Goal: Use online tool/utility: Utilize a website feature to perform a specific function

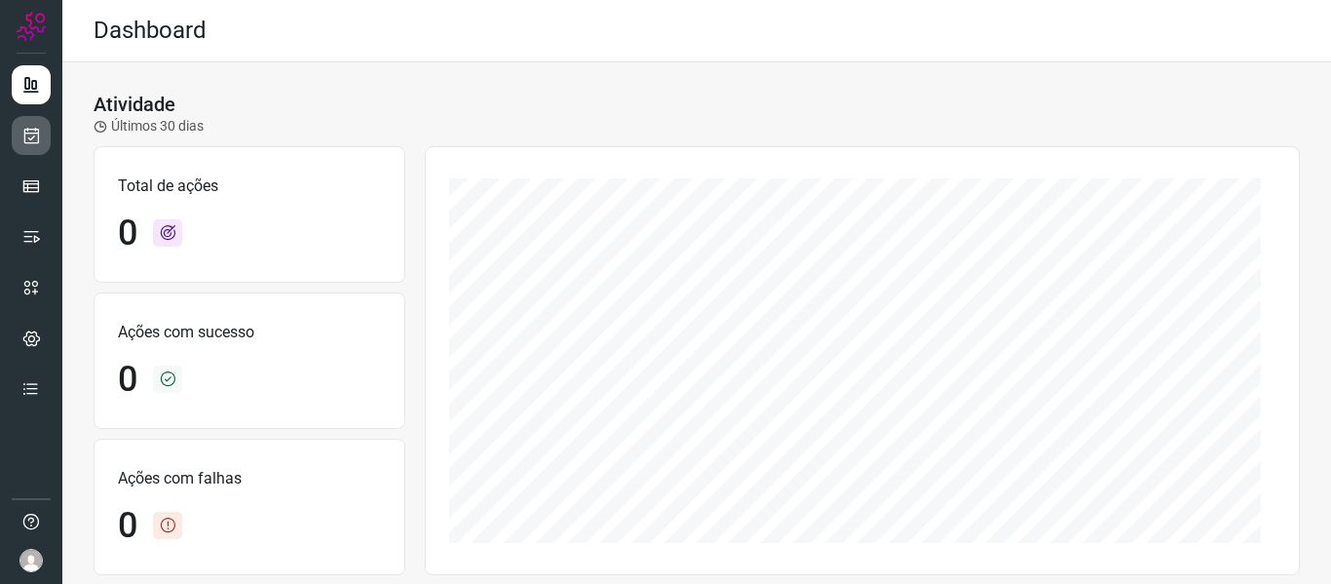
click at [31, 153] on link at bounding box center [31, 135] width 39 height 39
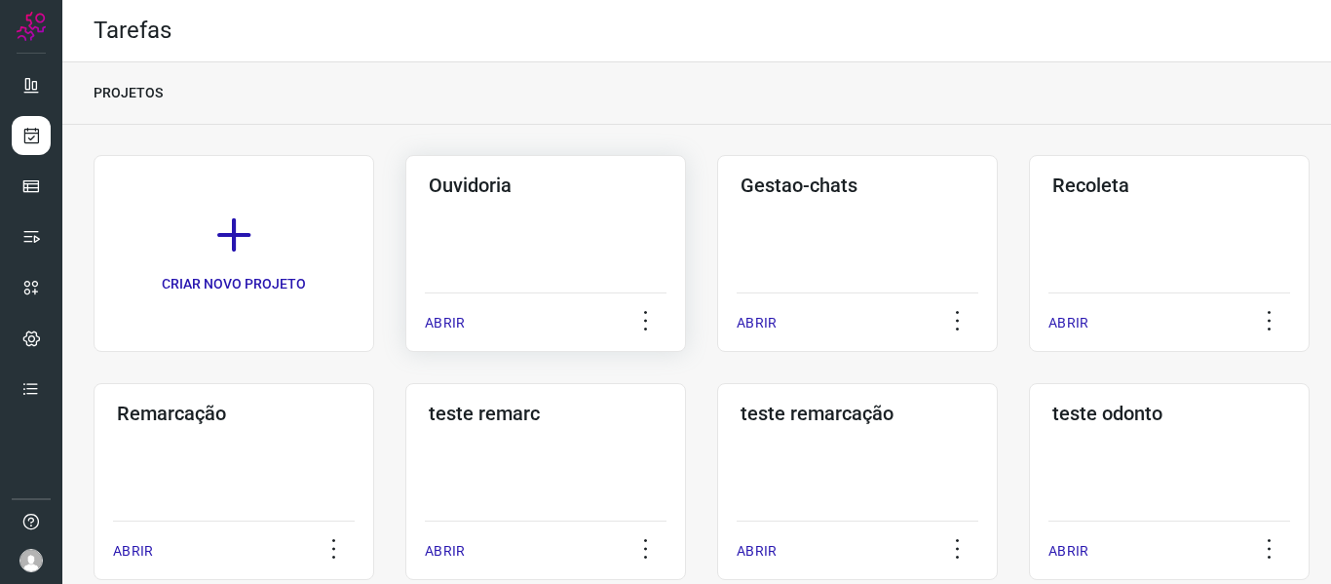
click at [442, 324] on p "ABRIR" at bounding box center [445, 323] width 40 height 20
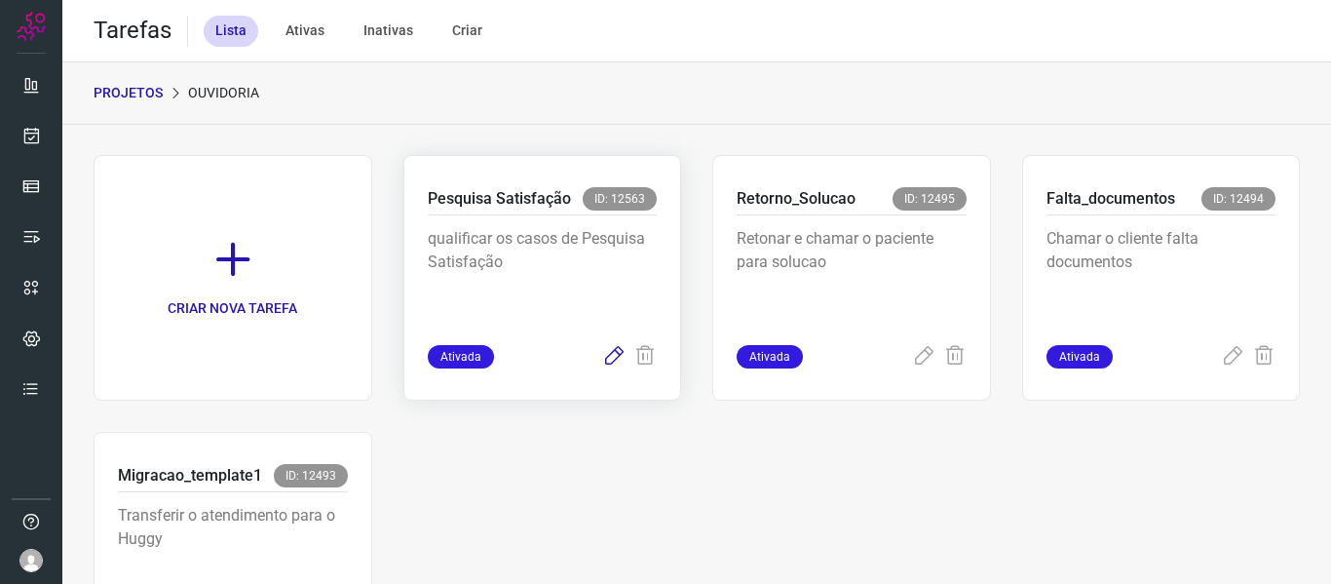
click at [612, 353] on icon at bounding box center [613, 356] width 23 height 23
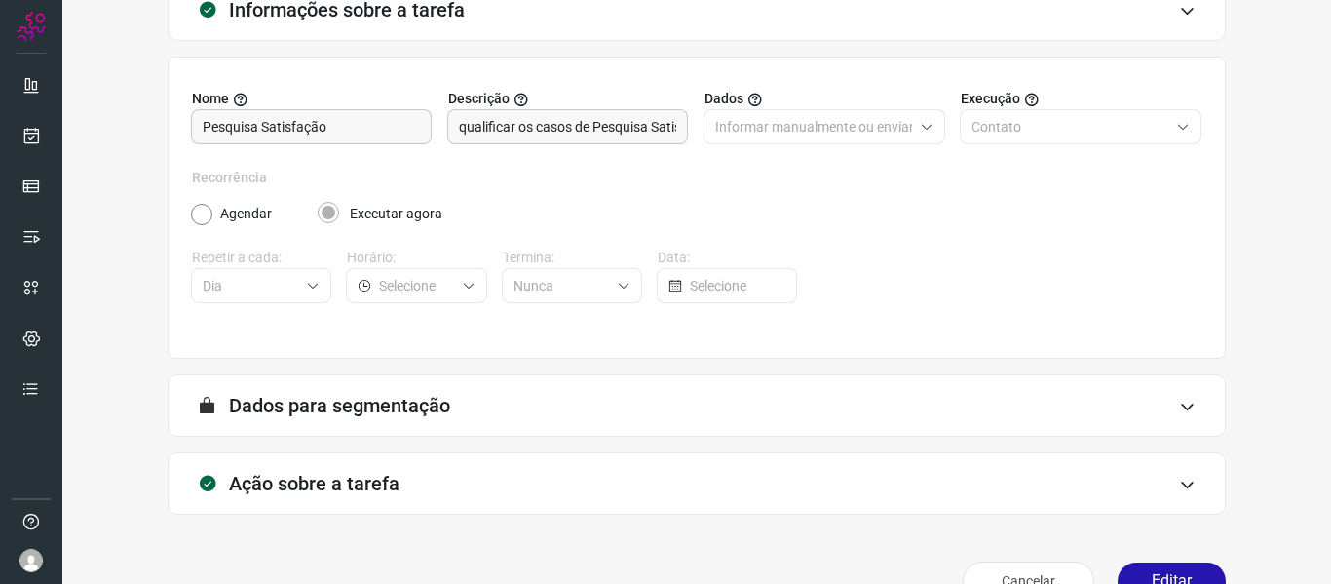
scroll to position [177, 0]
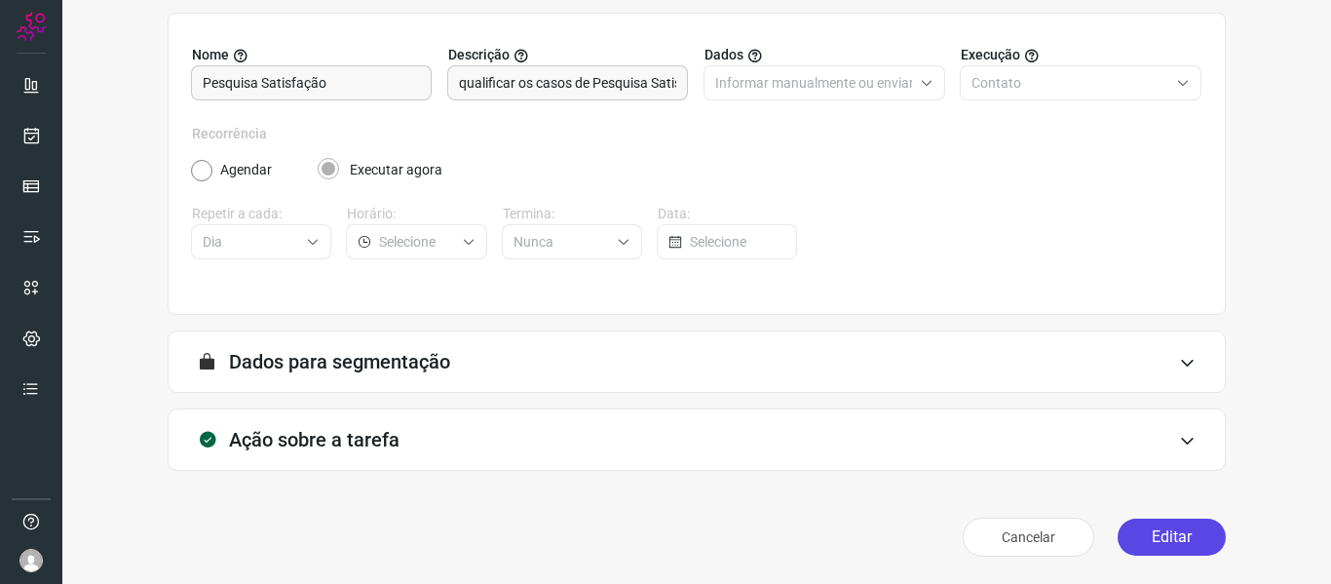
click at [1177, 533] on button "Editar" at bounding box center [1172, 536] width 108 height 37
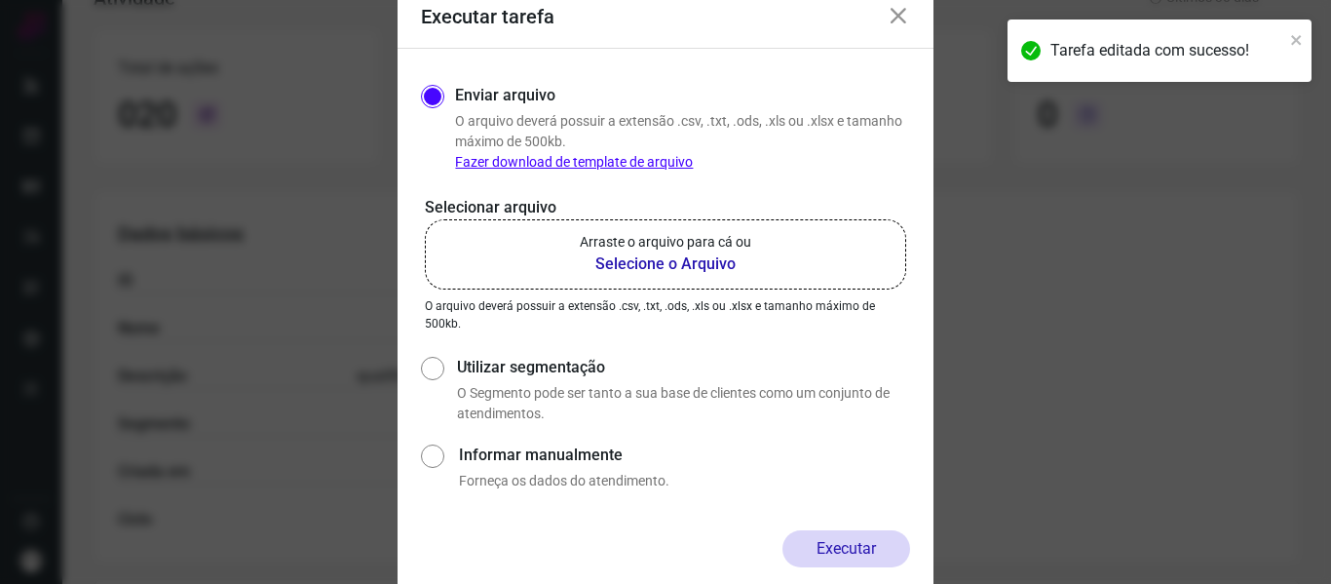
click at [605, 255] on b "Selecione o Arquivo" at bounding box center [665, 263] width 171 height 23
click at [0, 0] on input "Arraste o arquivo para cá ou Selecione o Arquivo" at bounding box center [0, 0] width 0 height 0
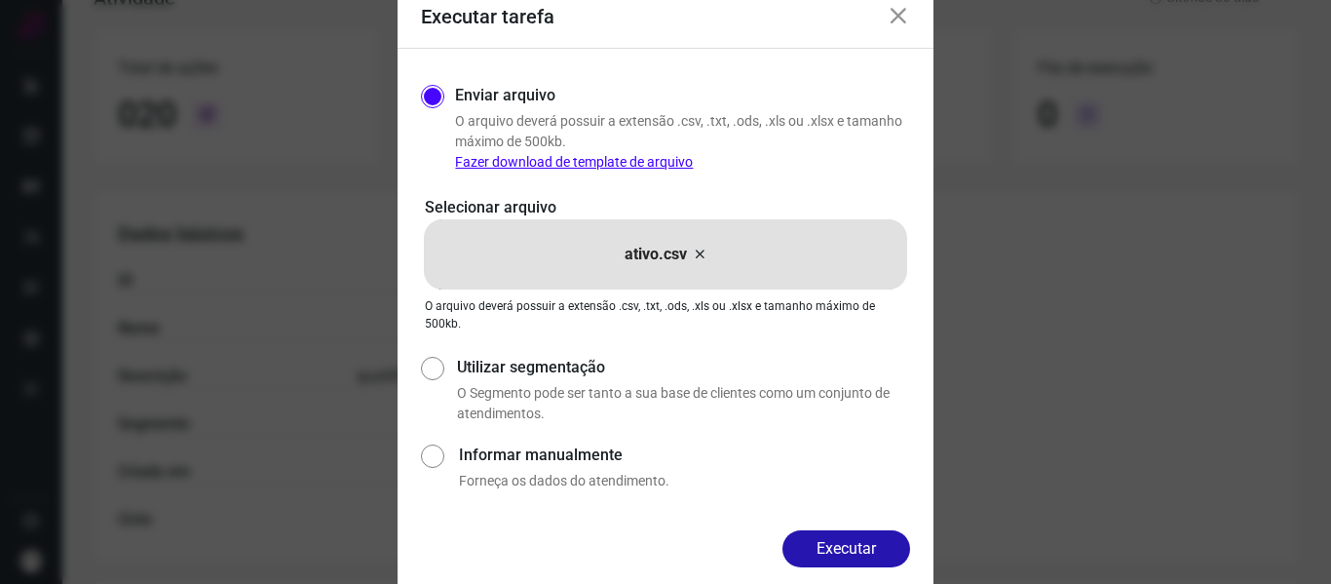
click at [858, 529] on div "Enviar arquivo O arquivo deverá possuir a extensão .csv, .txt, .ods, .xls ou .x…" at bounding box center [666, 289] width 536 height 481
click at [857, 546] on button "Executar" at bounding box center [846, 548] width 128 height 37
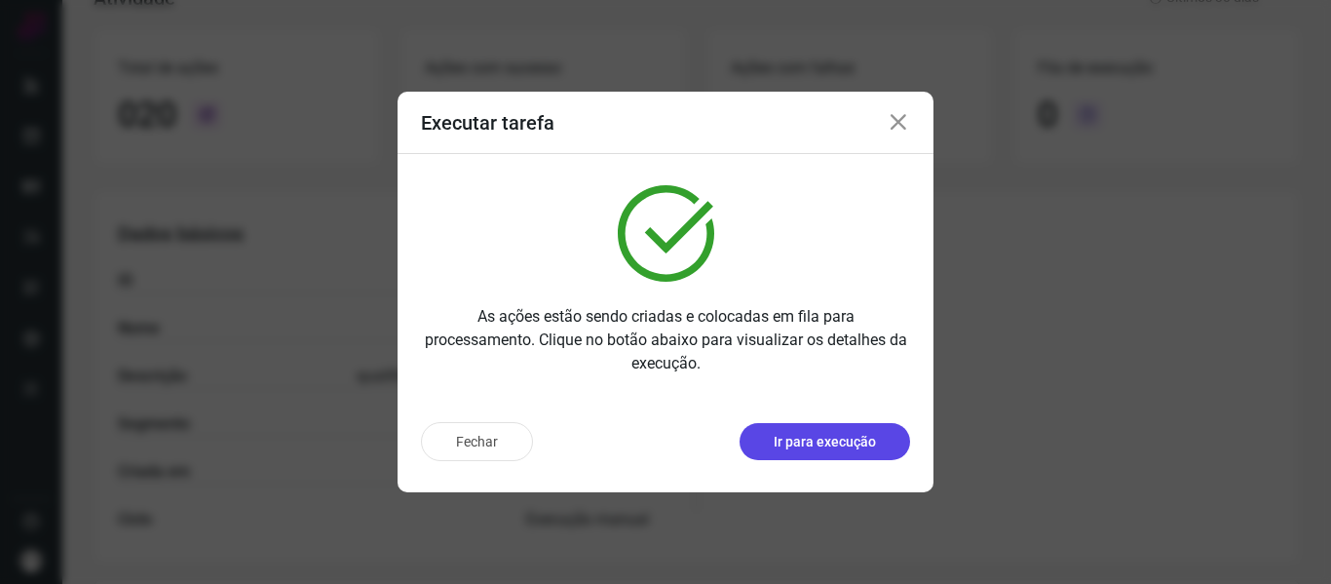
click at [844, 457] on button "Ir para execução" at bounding box center [825, 441] width 171 height 37
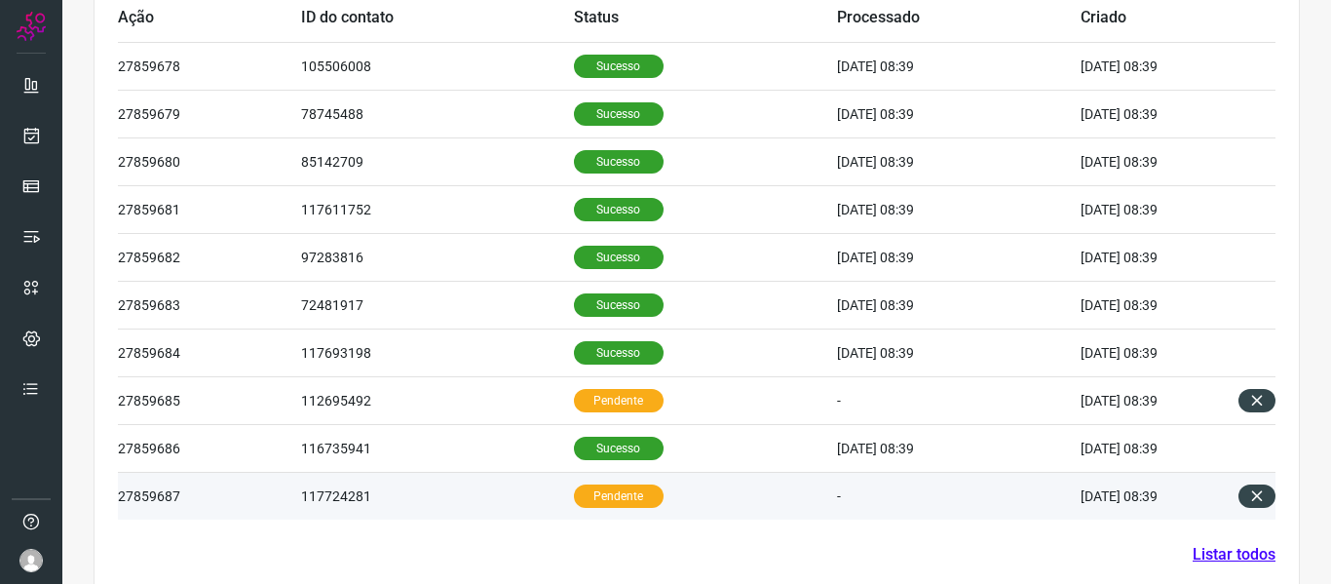
scroll to position [700, 0]
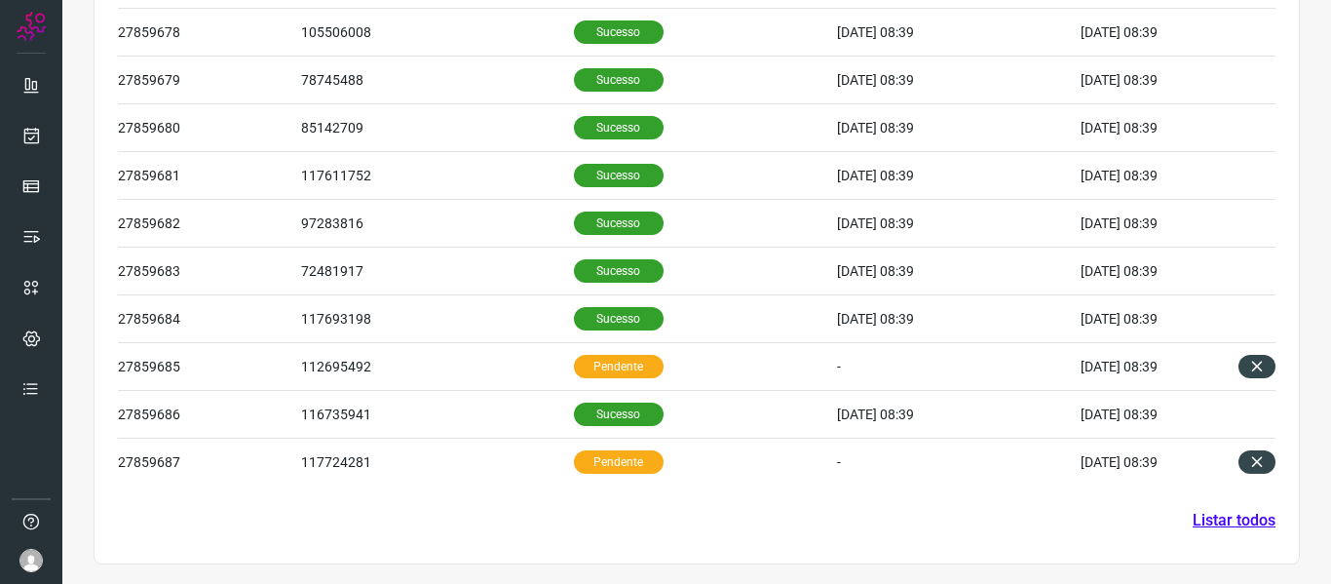
click at [267, 527] on section "Histórico de ações Cancelar ações pendentes Exportar Ações Ação ID do contato S…" at bounding box center [697, 222] width 1206 height 683
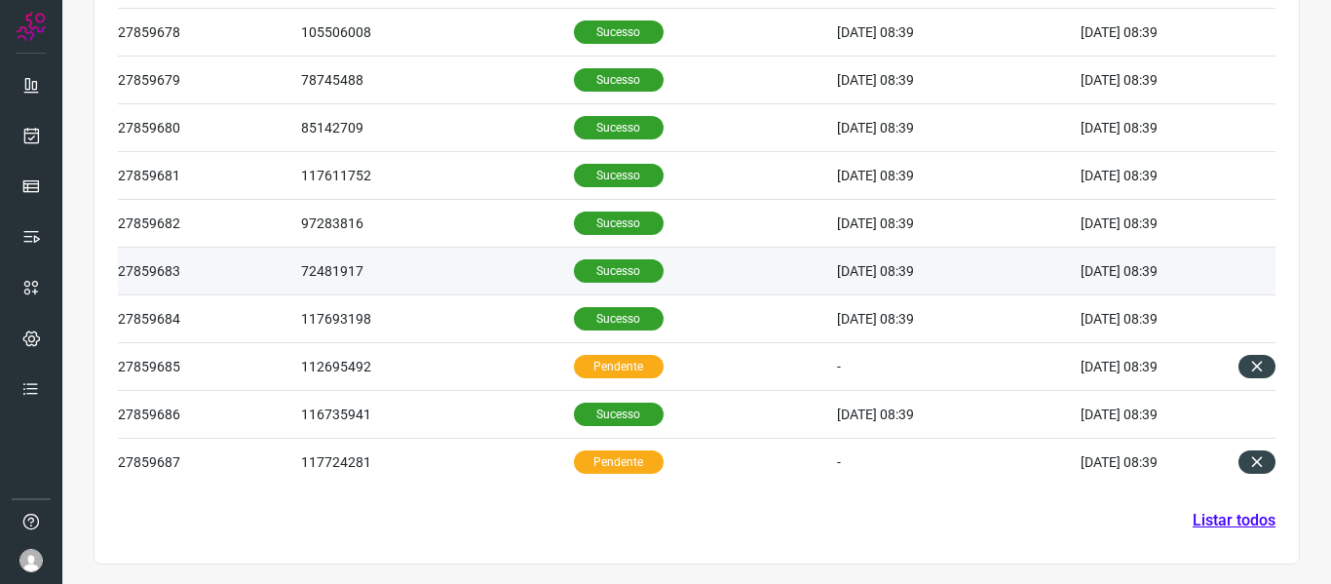
click at [574, 280] on p "Sucesso" at bounding box center [619, 270] width 90 height 23
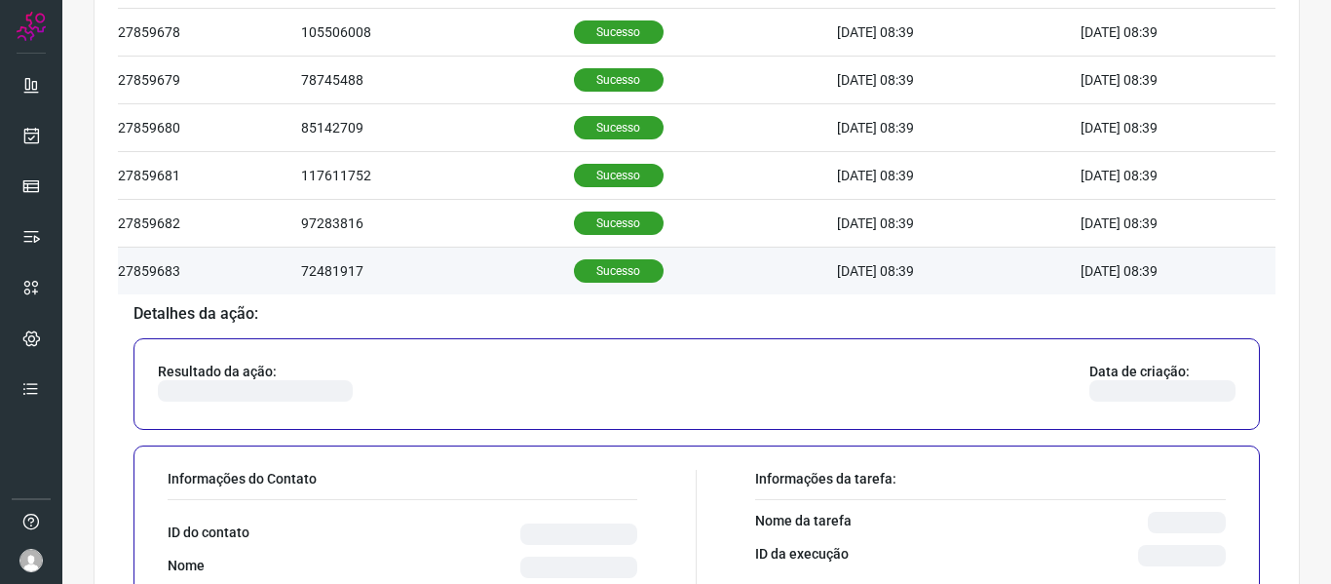
click at [670, 275] on td "Sucesso" at bounding box center [706, 271] width 264 height 48
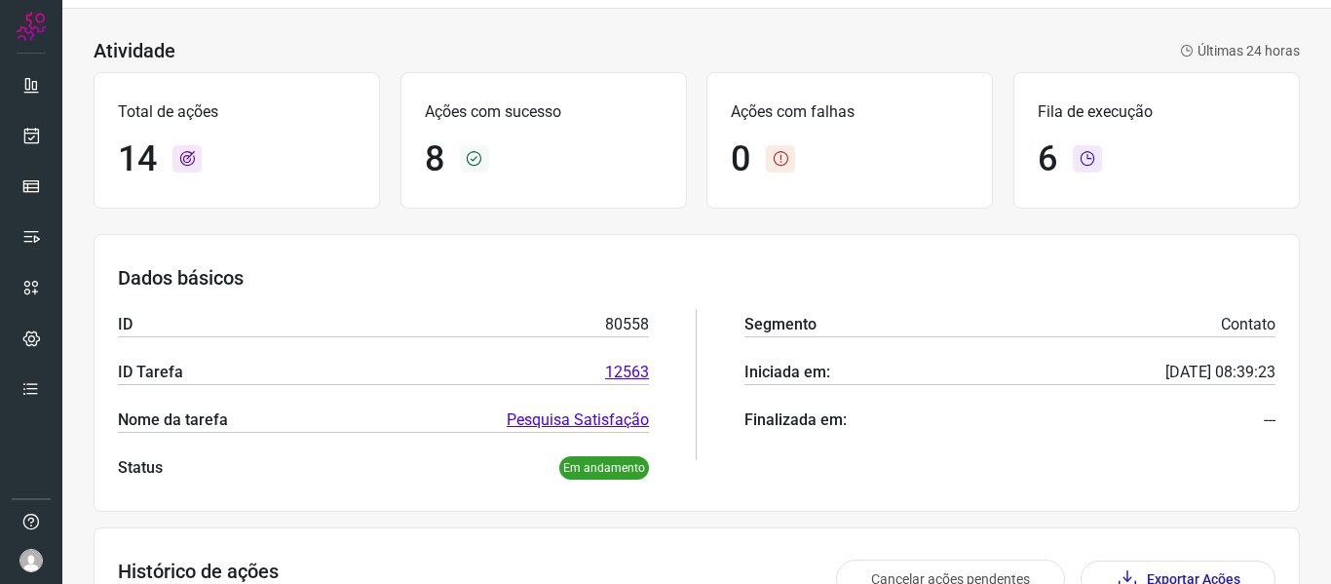
scroll to position [0, 0]
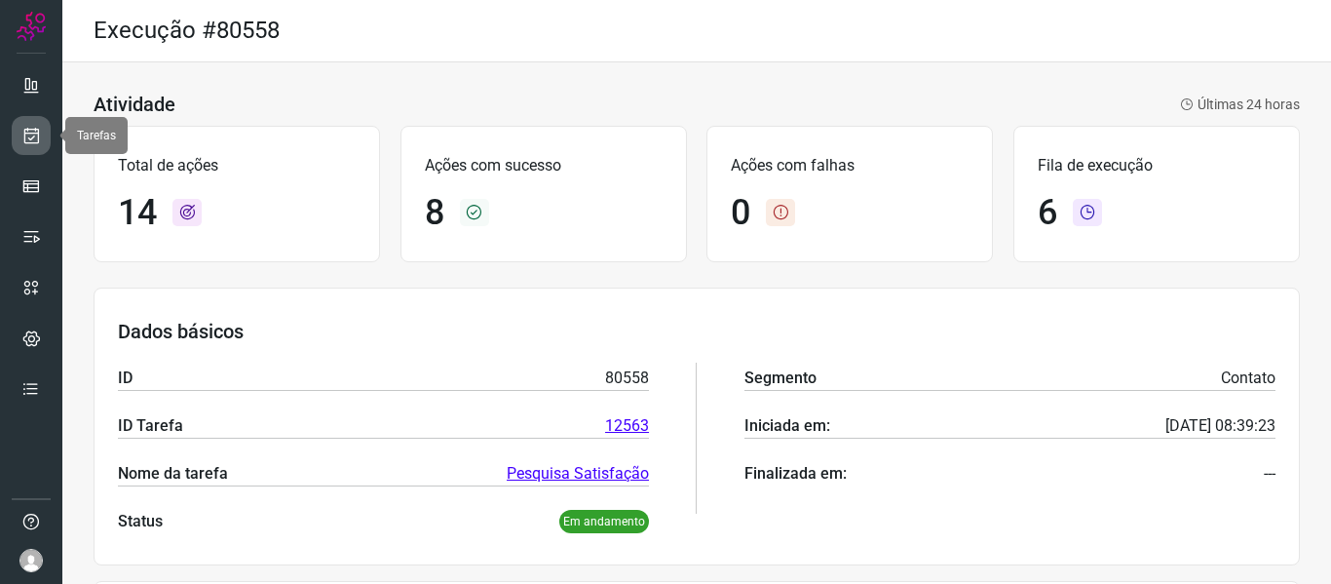
click at [35, 138] on icon at bounding box center [31, 135] width 20 height 19
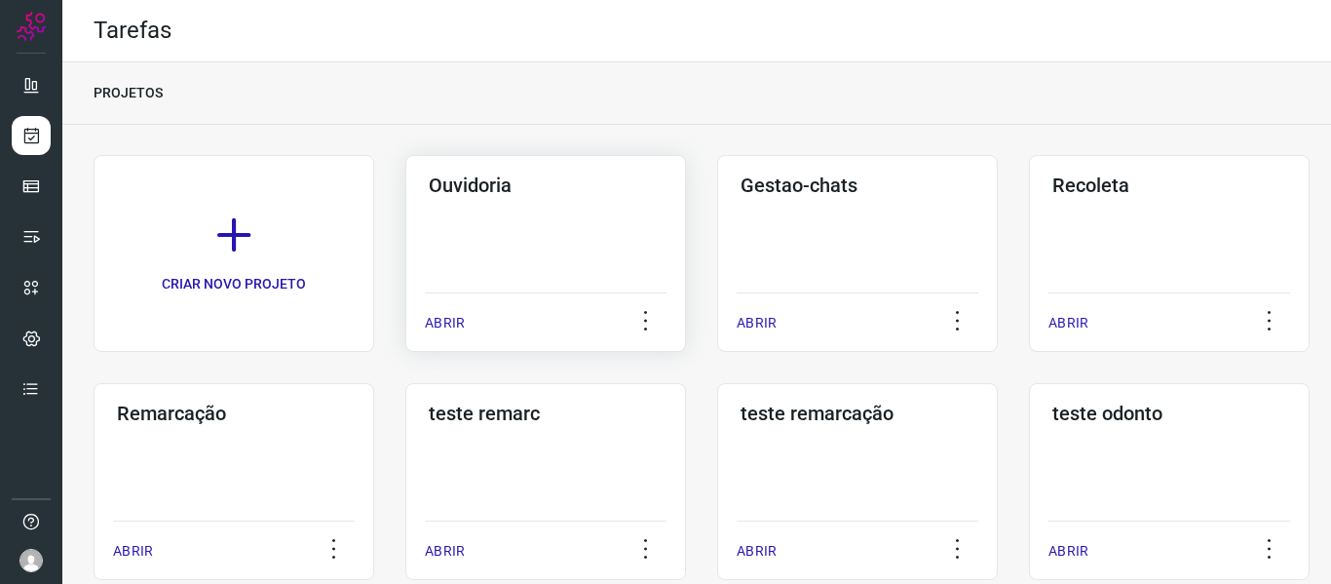
click at [464, 315] on p "ABRIR" at bounding box center [445, 323] width 40 height 20
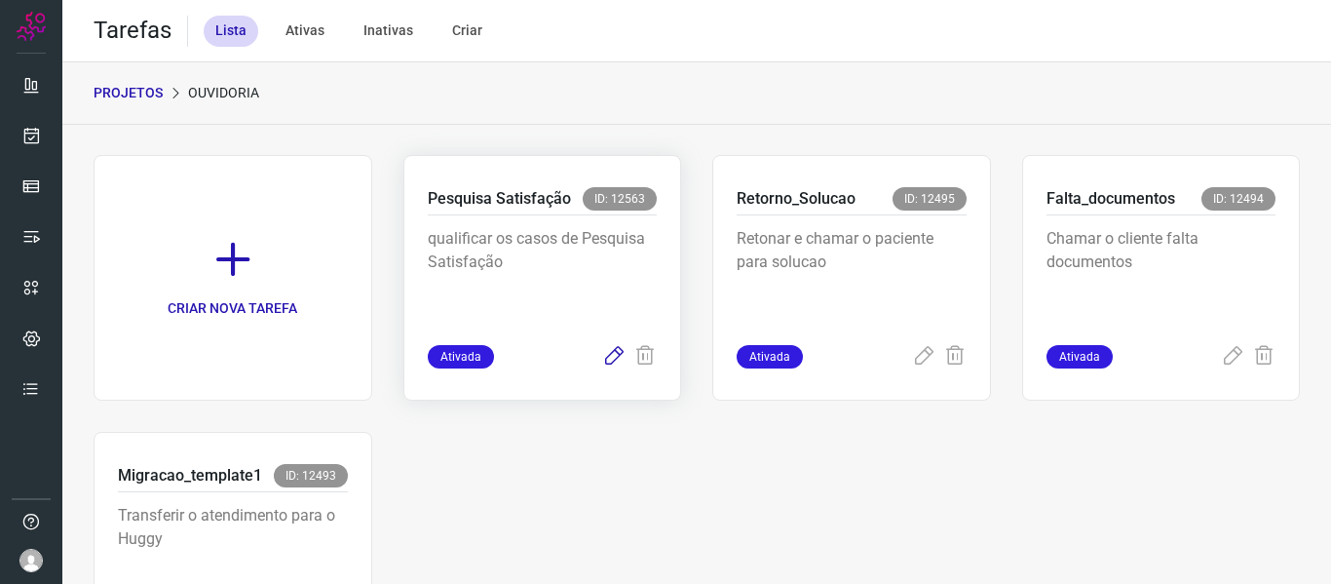
click at [602, 359] on icon at bounding box center [613, 356] width 23 height 23
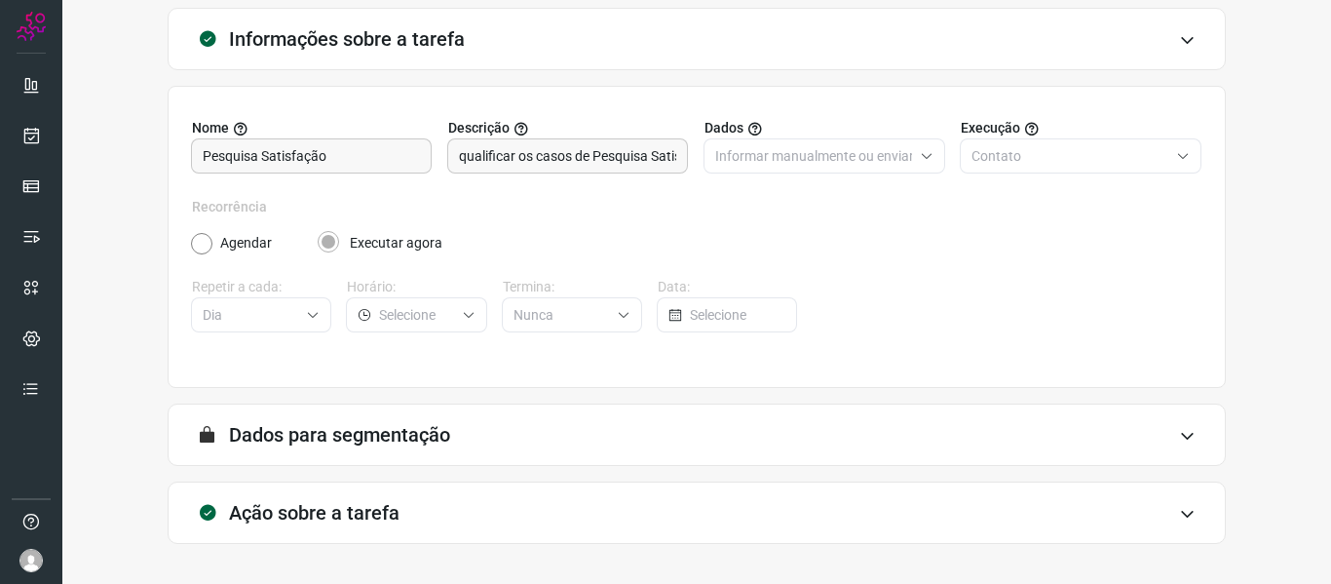
scroll to position [177, 0]
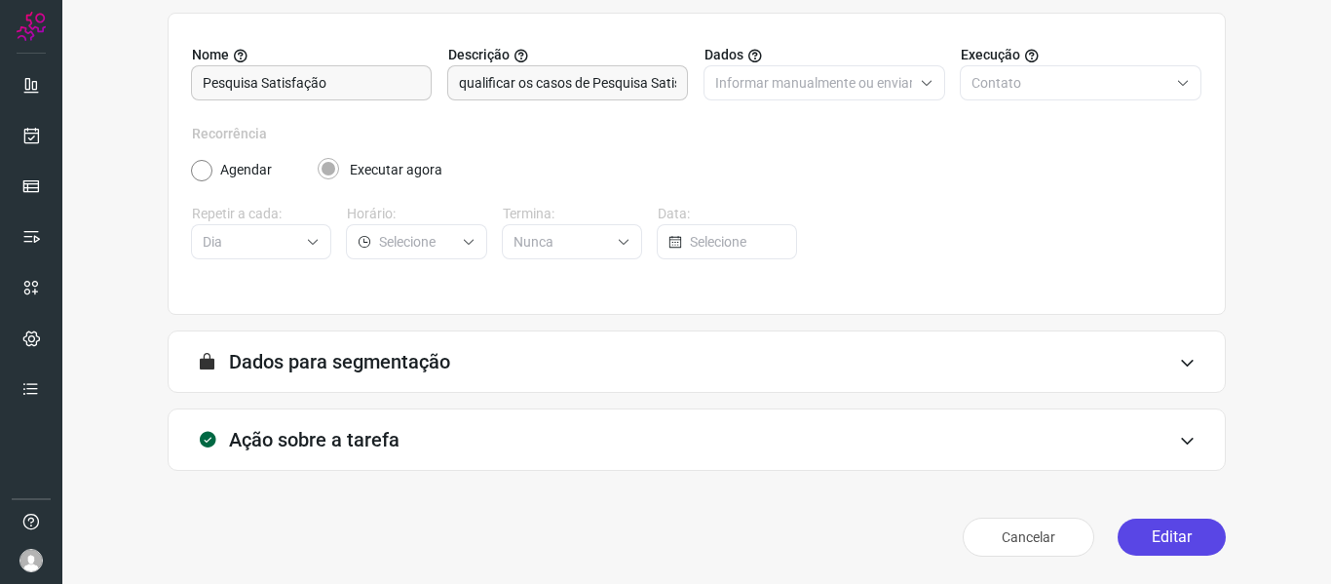
click at [1135, 548] on button "Editar" at bounding box center [1172, 536] width 108 height 37
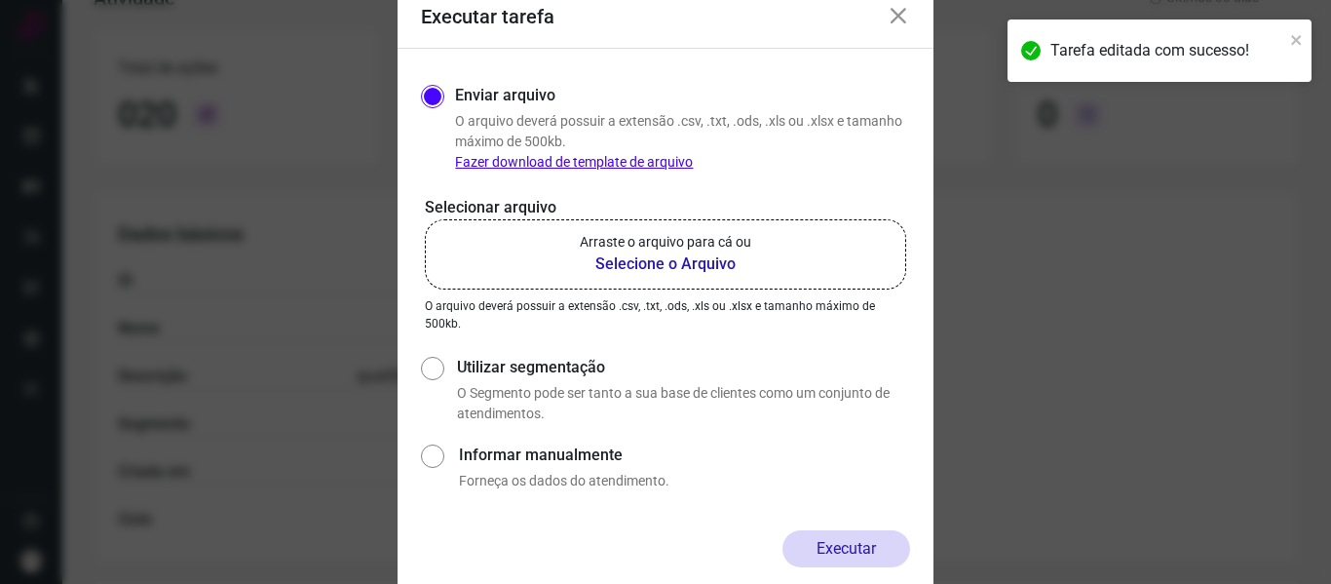
click at [694, 211] on p "Selecionar arquivo" at bounding box center [665, 207] width 481 height 23
click at [748, 280] on label "Arraste o arquivo para cá ou Selecione o Arquivo" at bounding box center [665, 254] width 481 height 70
click at [0, 0] on input "Arraste o arquivo para cá ou Selecione o Arquivo" at bounding box center [0, 0] width 0 height 0
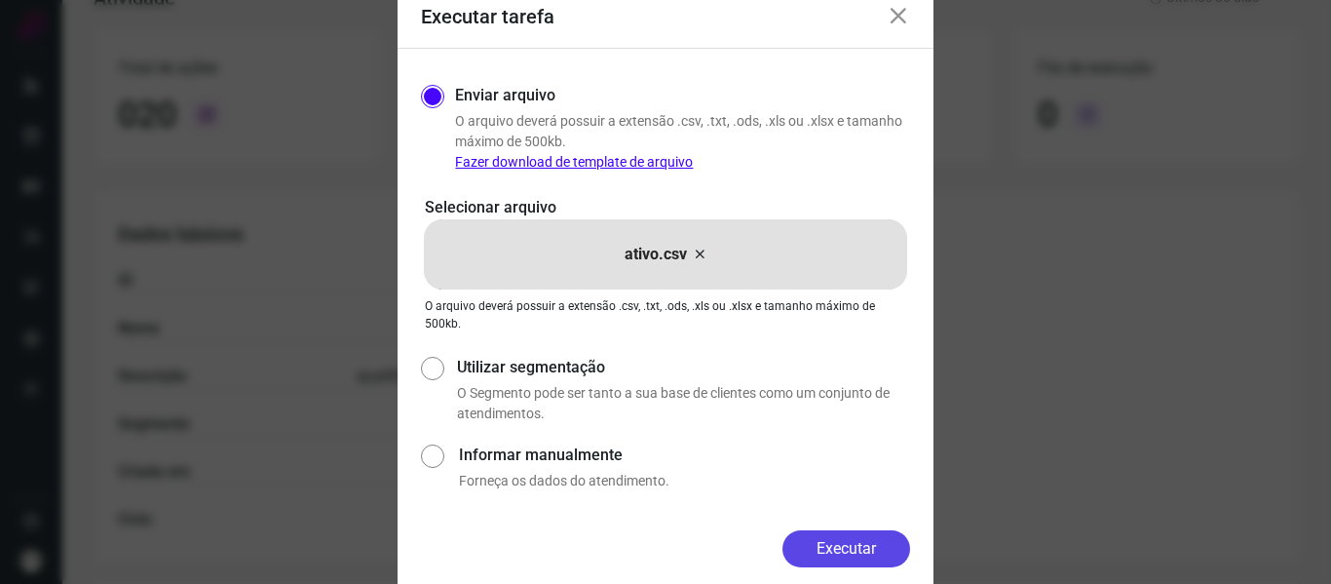
click at [874, 541] on button "Executar" at bounding box center [846, 548] width 128 height 37
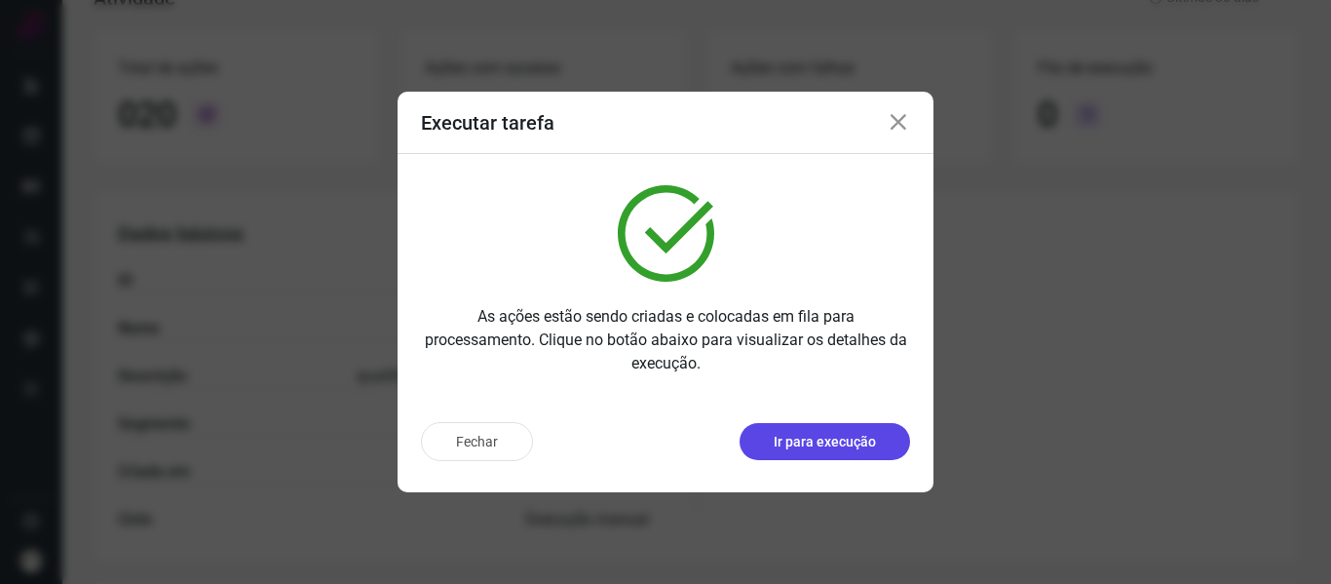
click at [833, 424] on button "Ir para execução" at bounding box center [825, 441] width 171 height 37
